Goal: Task Accomplishment & Management: Use online tool/utility

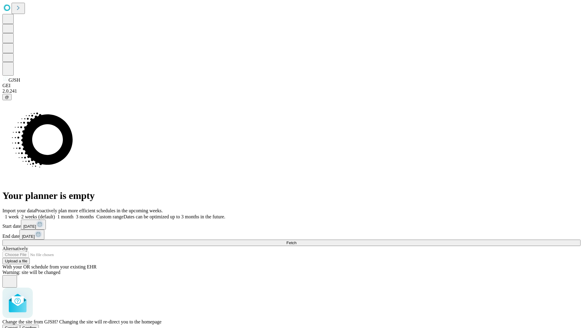
click at [37, 326] on span "Confirm" at bounding box center [29, 328] width 14 height 5
click at [74, 214] on label "1 month" at bounding box center [64, 216] width 19 height 5
click at [297, 241] on span "Fetch" at bounding box center [292, 243] width 10 height 5
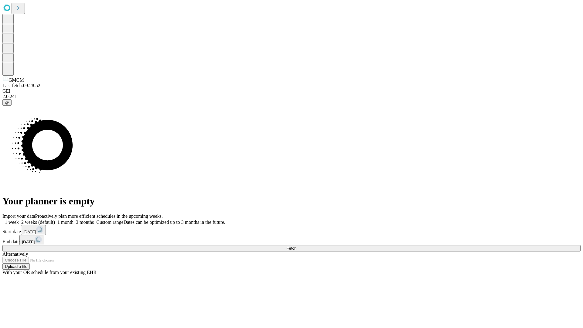
click at [297, 246] on span "Fetch" at bounding box center [292, 248] width 10 height 5
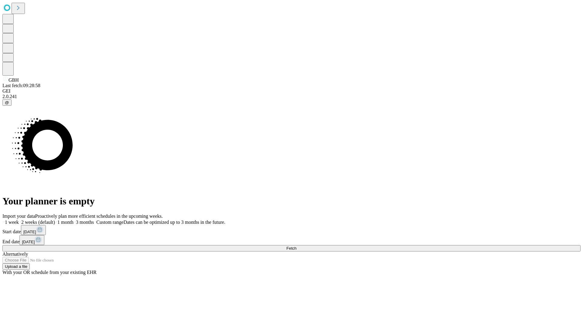
click at [74, 220] on label "1 month" at bounding box center [64, 222] width 19 height 5
click at [297, 246] on span "Fetch" at bounding box center [292, 248] width 10 height 5
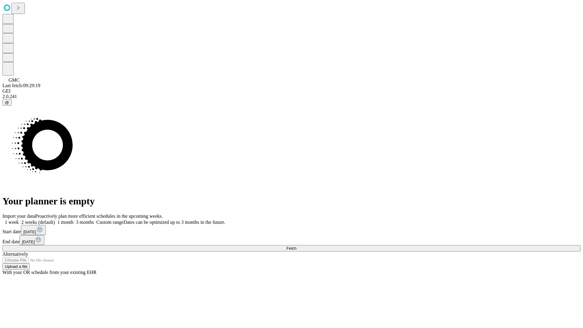
click at [297, 246] on span "Fetch" at bounding box center [292, 248] width 10 height 5
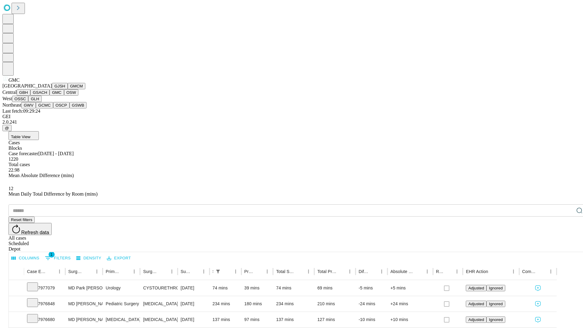
click at [64, 96] on button "OSW" at bounding box center [71, 92] width 15 height 6
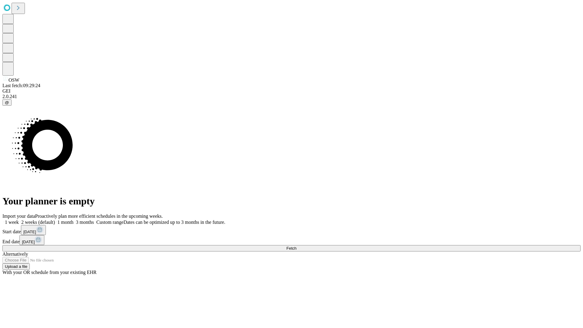
click at [74, 220] on label "1 month" at bounding box center [64, 222] width 19 height 5
click at [297, 246] on span "Fetch" at bounding box center [292, 248] width 10 height 5
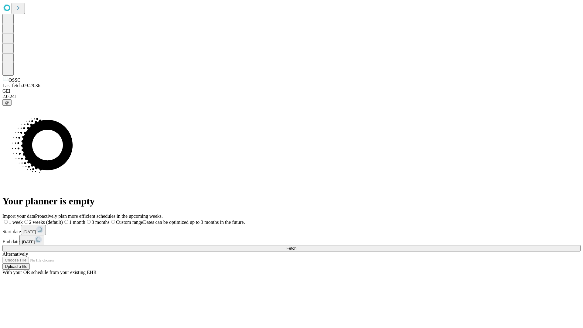
click at [85, 220] on label "1 month" at bounding box center [74, 222] width 22 height 5
click at [297, 246] on span "Fetch" at bounding box center [292, 248] width 10 height 5
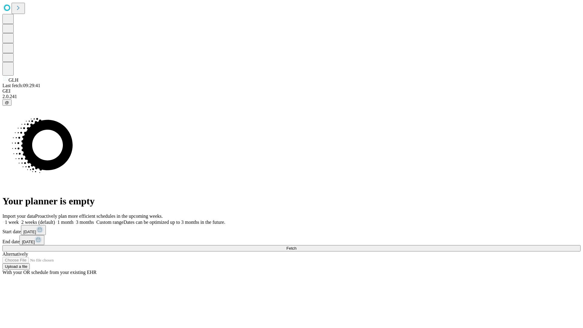
click at [74, 220] on label "1 month" at bounding box center [64, 222] width 19 height 5
click at [297, 246] on span "Fetch" at bounding box center [292, 248] width 10 height 5
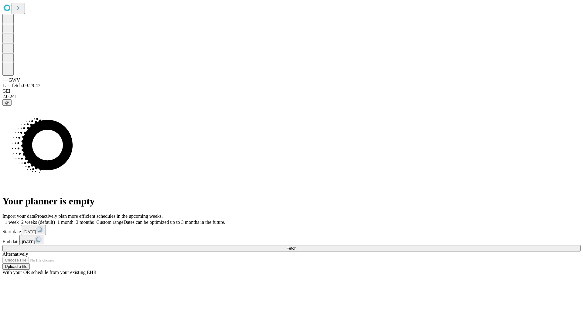
click at [74, 220] on label "1 month" at bounding box center [64, 222] width 19 height 5
click at [297, 246] on span "Fetch" at bounding box center [292, 248] width 10 height 5
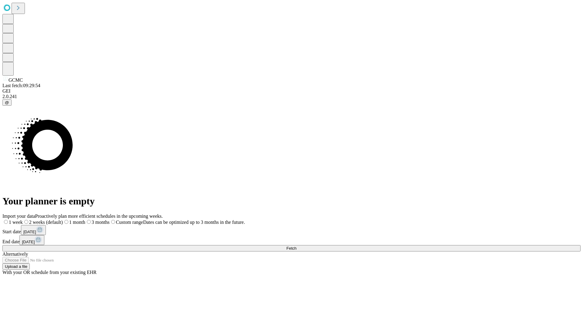
click at [85, 220] on label "1 month" at bounding box center [74, 222] width 22 height 5
click at [297, 246] on span "Fetch" at bounding box center [292, 248] width 10 height 5
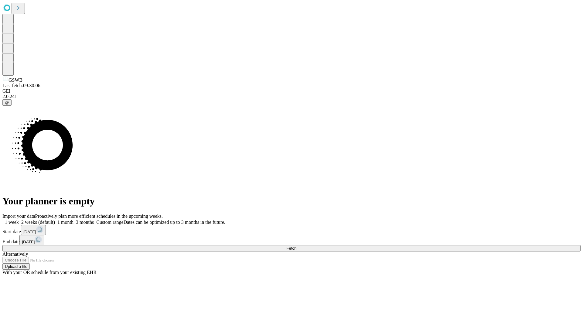
click at [74, 220] on label "1 month" at bounding box center [64, 222] width 19 height 5
click at [297, 246] on span "Fetch" at bounding box center [292, 248] width 10 height 5
